Goal: Information Seeking & Learning: Learn about a topic

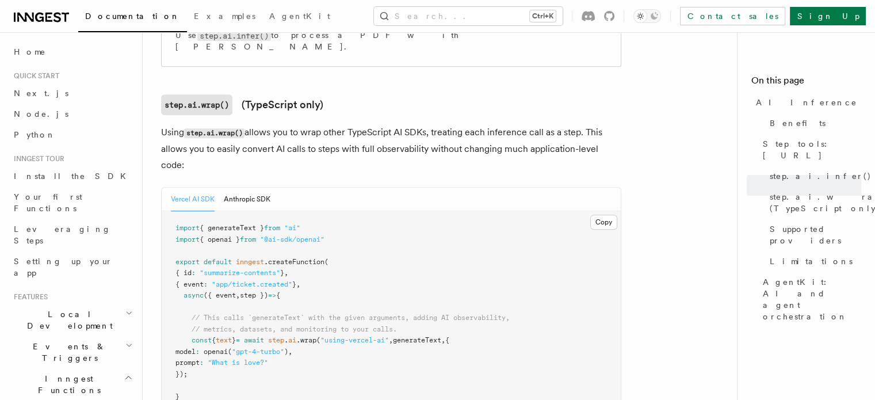
scroll to position [48, 0]
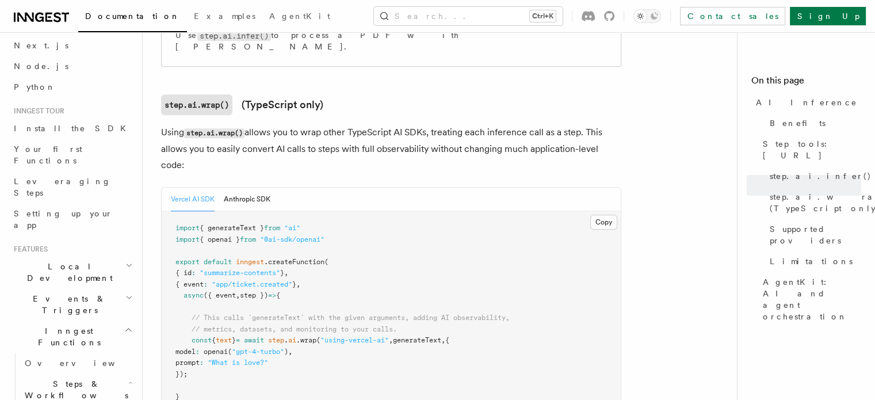
click at [123, 374] on h2 "Steps & Workflows" at bounding box center [77, 390] width 115 height 32
click at [119, 321] on h2 "Inngest Functions" at bounding box center [72, 337] width 126 height 32
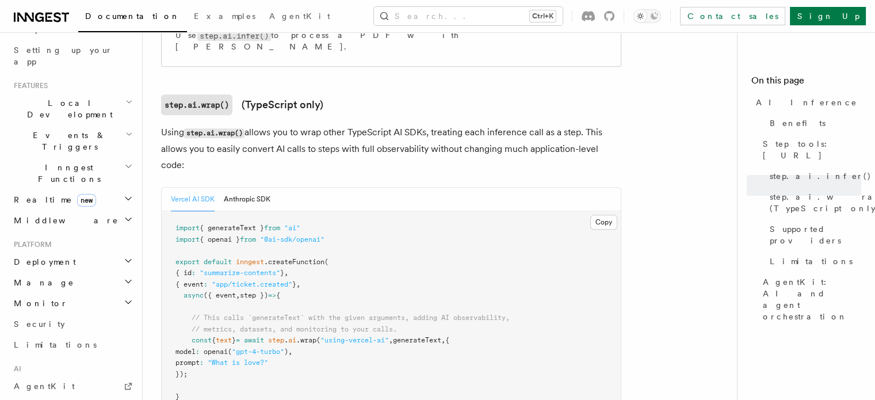
scroll to position [228, 0]
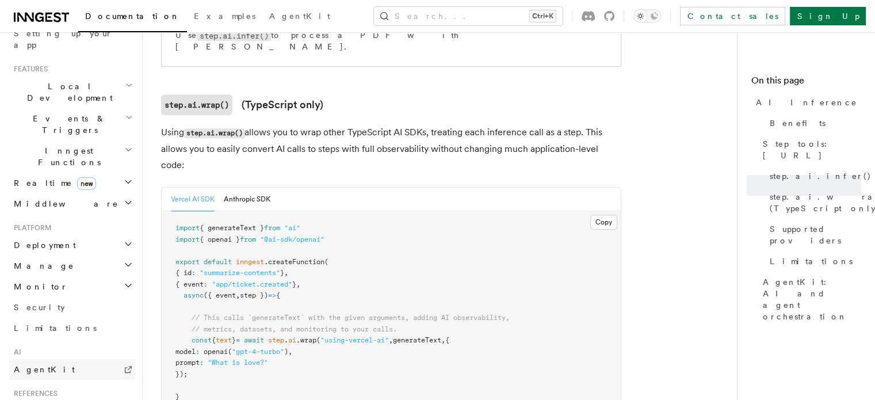
click at [102, 359] on link "AgentKit" at bounding box center [72, 369] width 126 height 21
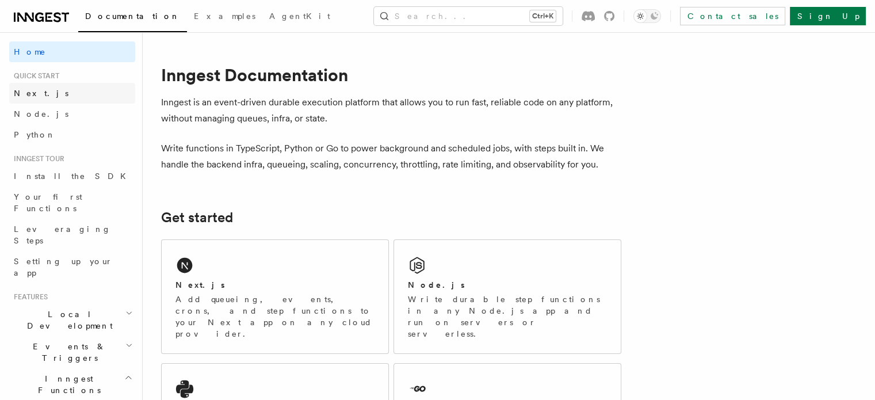
click at [67, 94] on link "Next.js" at bounding box center [72, 93] width 126 height 21
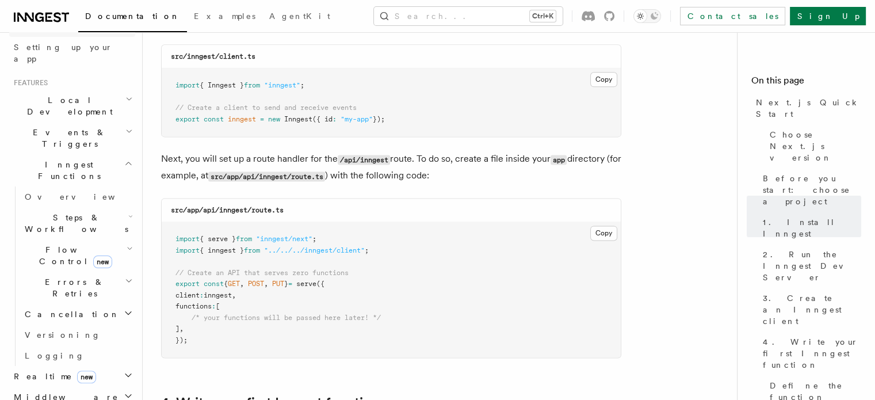
scroll to position [213, 0]
click at [126, 163] on icon "button" at bounding box center [128, 164] width 5 height 3
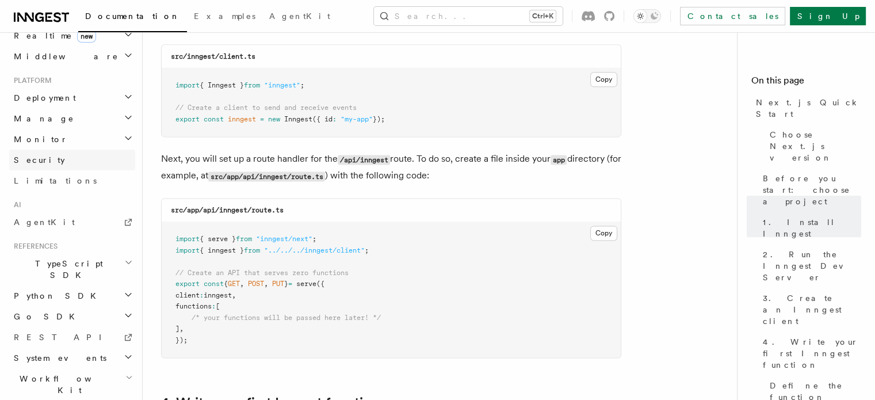
scroll to position [0, 0]
